Goal: Navigation & Orientation: Find specific page/section

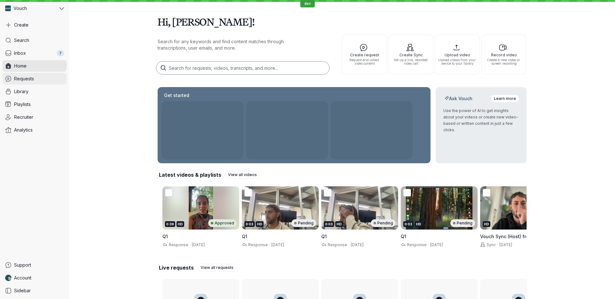
click at [31, 76] on span "Requests" at bounding box center [24, 79] width 20 height 6
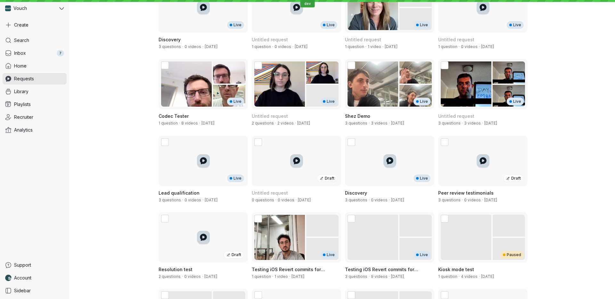
scroll to position [985, 0]
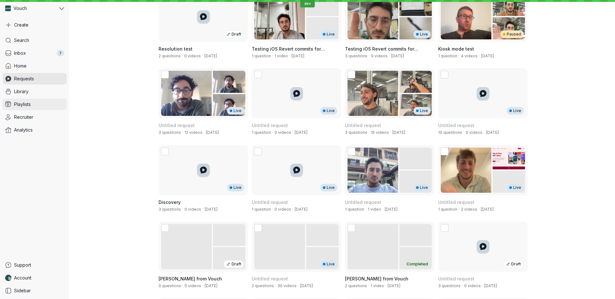
click at [42, 109] on link "Playlists" at bounding box center [35, 105] width 64 height 12
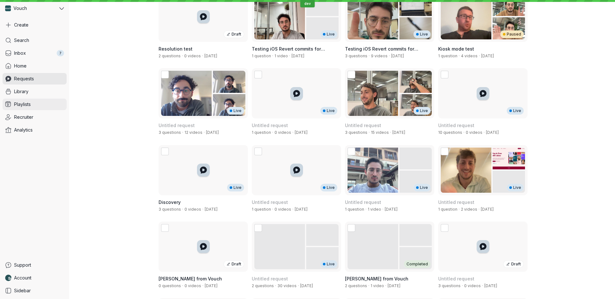
click at [56, 108] on link "Playlists" at bounding box center [35, 105] width 64 height 12
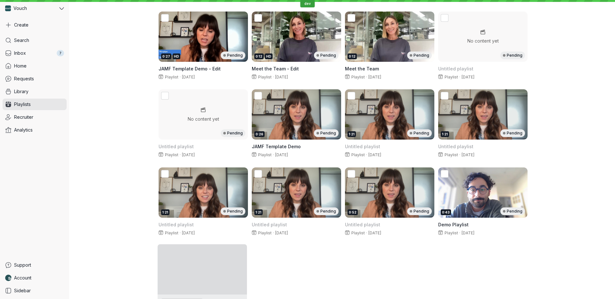
scroll to position [536, 0]
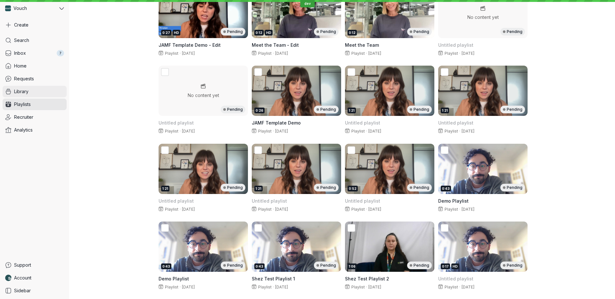
click at [32, 93] on link "Library" at bounding box center [35, 92] width 64 height 12
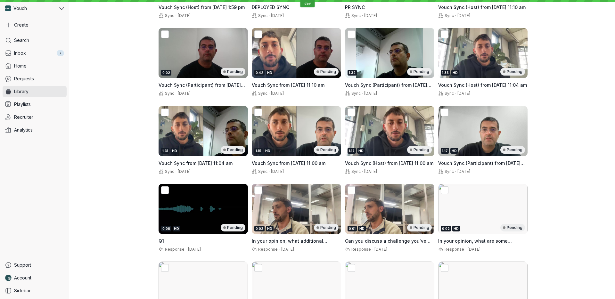
scroll to position [541, 0]
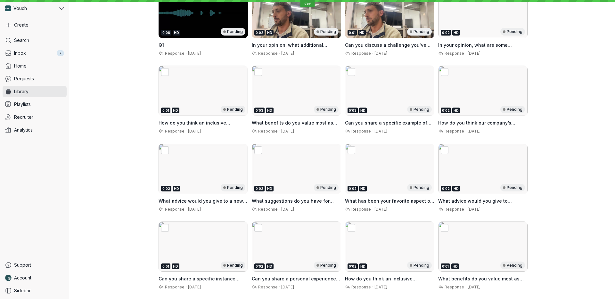
click at [41, 72] on div "Search Inbox 7 Home Requests Library Playlists Recruiter Analytics" at bounding box center [35, 146] width 64 height 222
click at [45, 80] on link "Requests" at bounding box center [35, 79] width 64 height 12
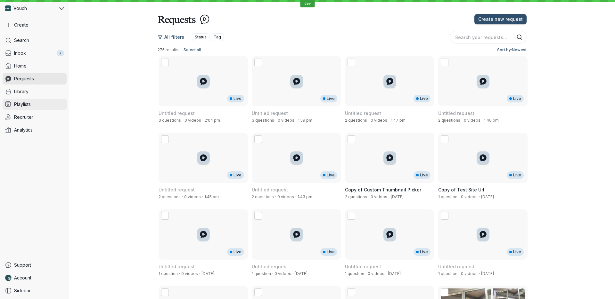
click at [43, 105] on link "Playlists" at bounding box center [35, 105] width 64 height 12
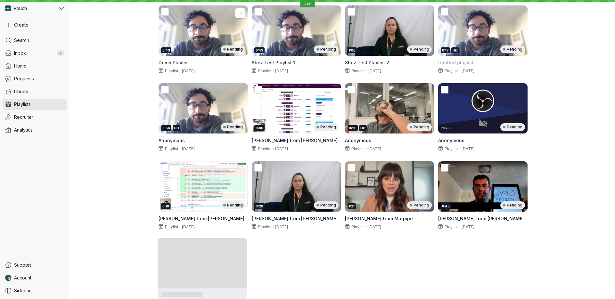
scroll to position [770, 0]
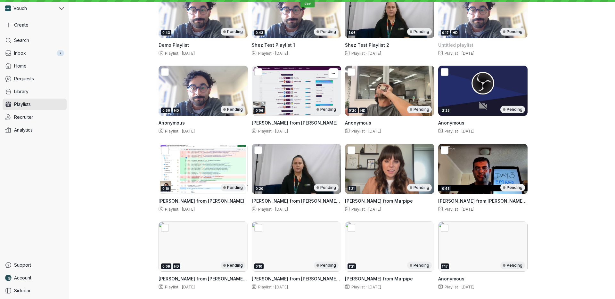
click at [292, 104] on div "0:06 Pending" at bounding box center [296, 91] width 89 height 50
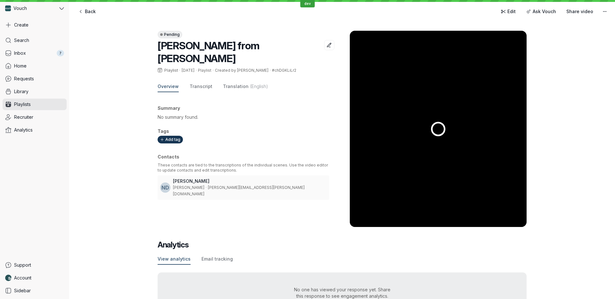
click at [373, 102] on div at bounding box center [438, 129] width 177 height 197
click at [40, 70] on link "Home" at bounding box center [35, 66] width 64 height 12
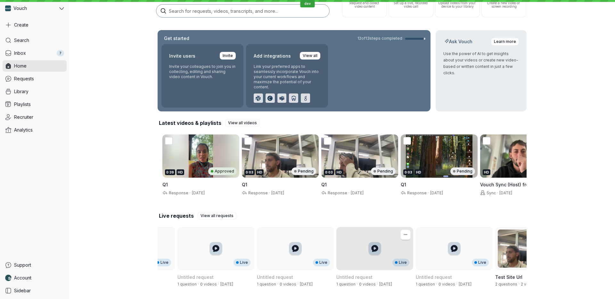
scroll to position [0, 702]
